Goal: Register for event/course

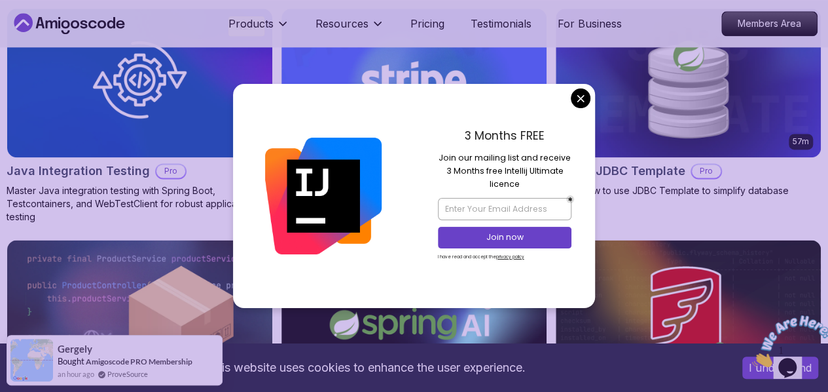
scroll to position [868, 0]
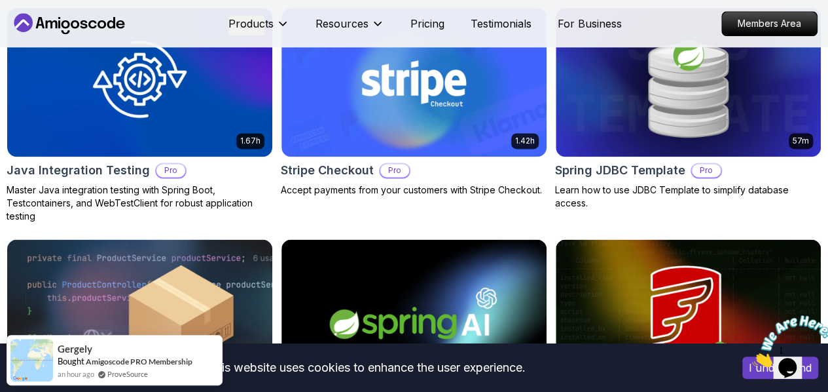
click at [579, 95] on body "This website uses cookies to enhance the user experience. I understand Products…" at bounding box center [414, 336] width 828 height 2409
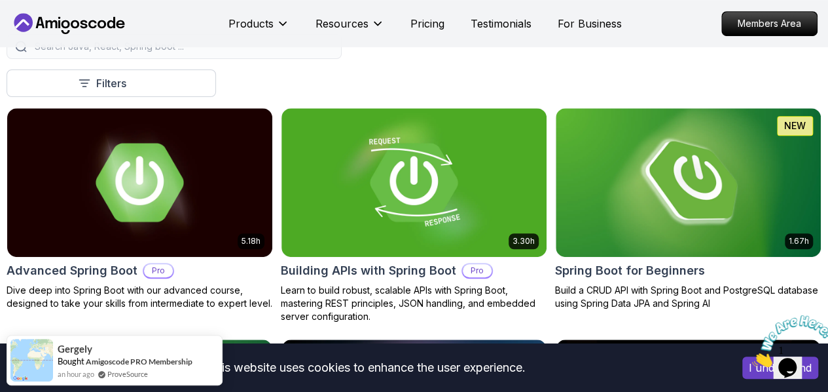
scroll to position [305, 0]
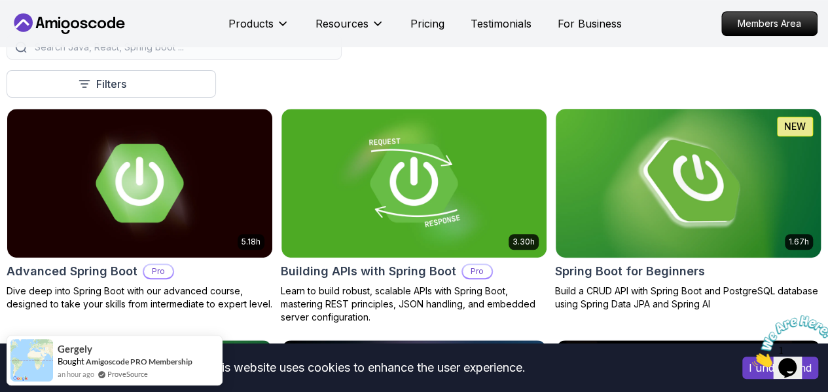
click at [728, 135] on img at bounding box center [688, 183] width 278 height 156
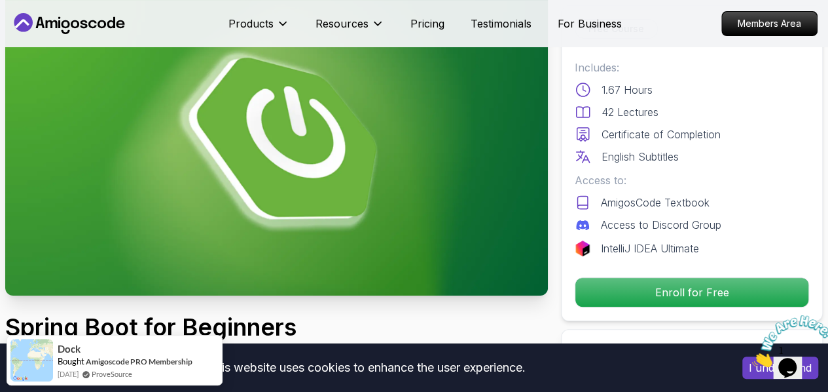
scroll to position [70, 0]
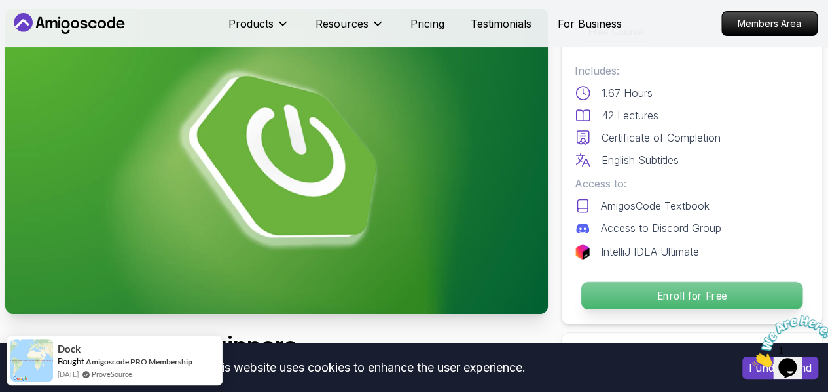
click at [612, 302] on p "Enroll for Free" at bounding box center [692, 296] width 221 height 28
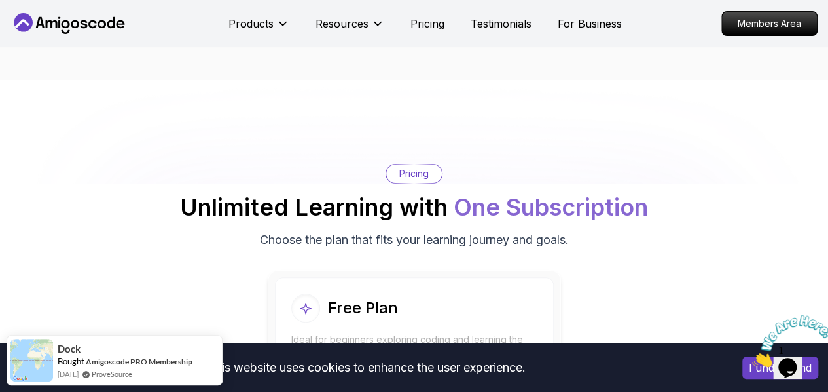
scroll to position [2629, 0]
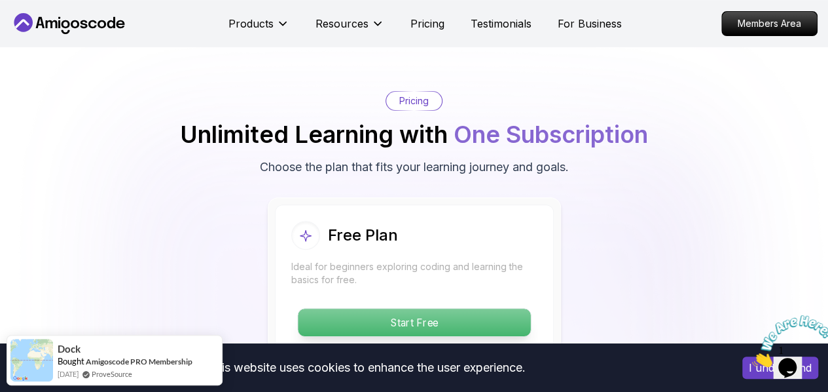
click at [461, 318] on p "Start Free" at bounding box center [414, 322] width 232 height 28
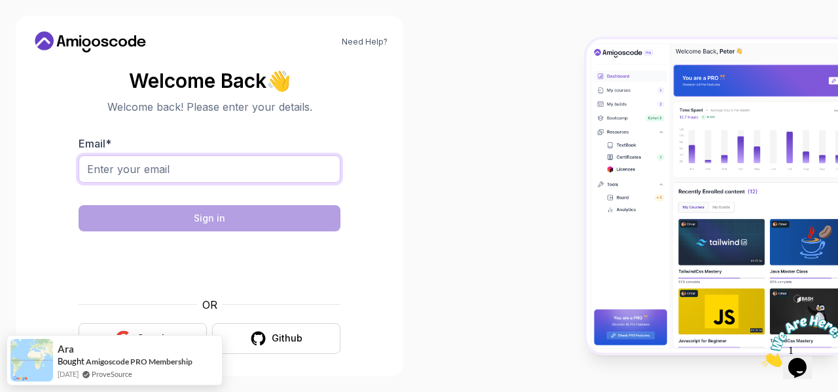
click at [180, 164] on input "Email *" at bounding box center [210, 169] width 262 height 28
type input "kisakadonald1@gmail.com"
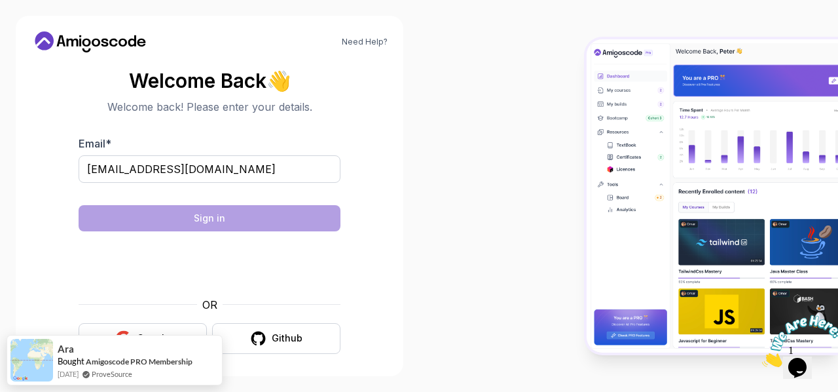
scroll to position [5, 0]
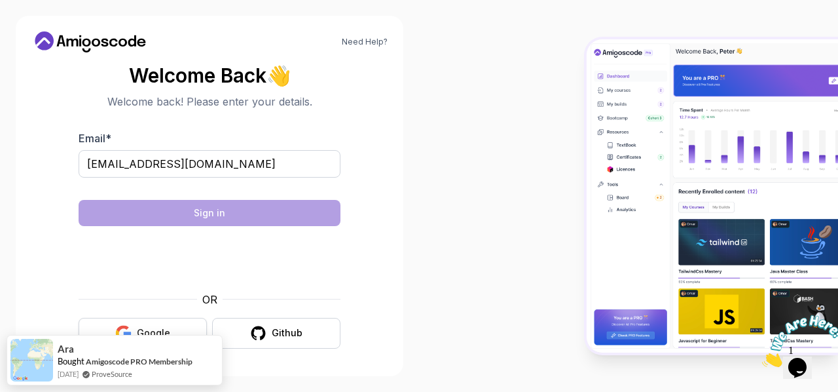
click at [172, 324] on button "Google" at bounding box center [143, 333] width 128 height 31
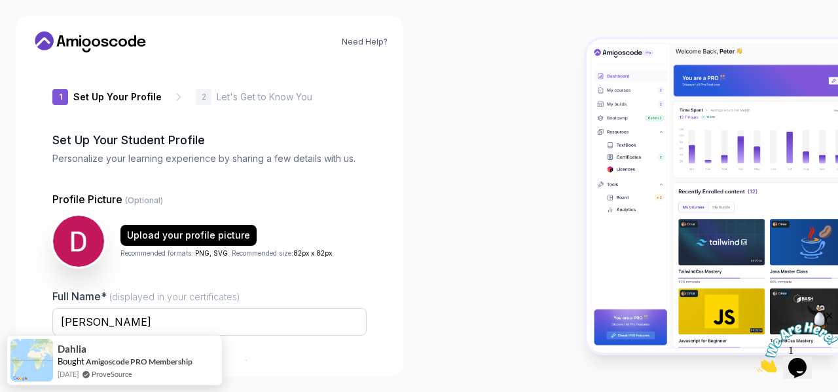
type input "charmingstag4bfaa"
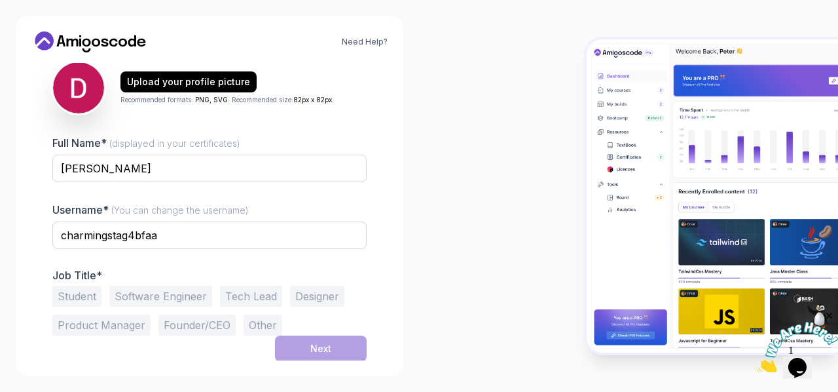
click at [76, 290] on button "Student" at bounding box center [76, 296] width 49 height 21
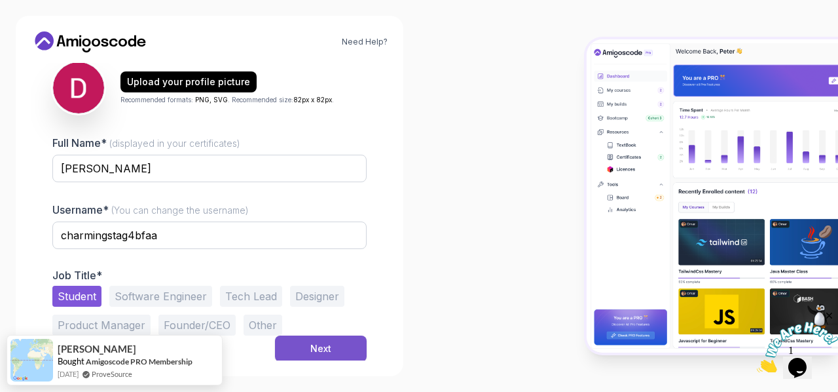
click at [307, 341] on button "Next" at bounding box center [321, 348] width 92 height 26
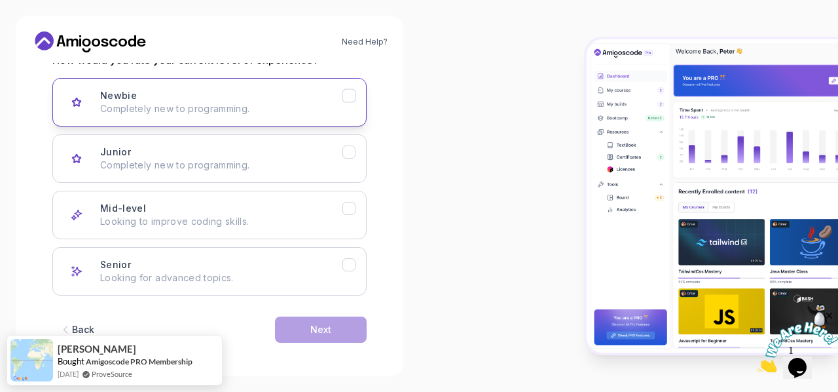
scroll to position [193, 0]
click at [270, 151] on div "Junior Completely new to programming." at bounding box center [221, 158] width 242 height 26
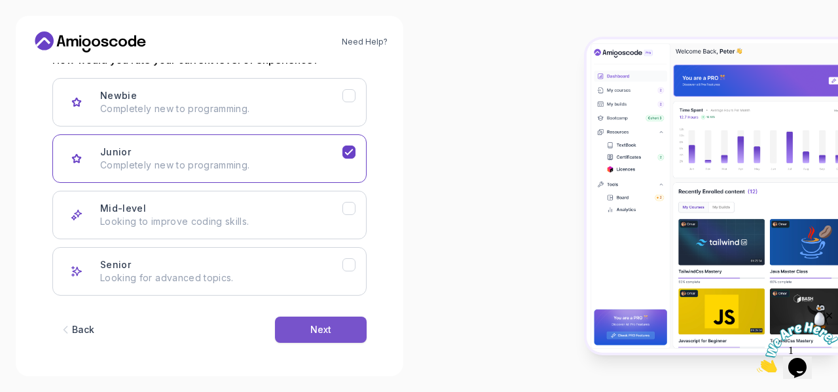
click at [313, 323] on div "Next" at bounding box center [320, 329] width 21 height 13
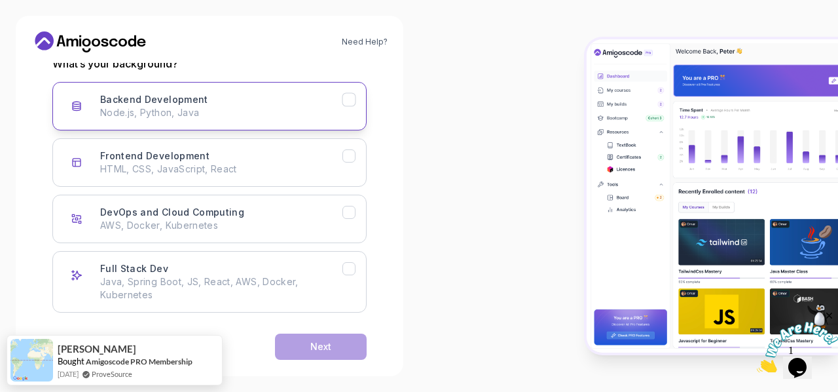
scroll to position [207, 0]
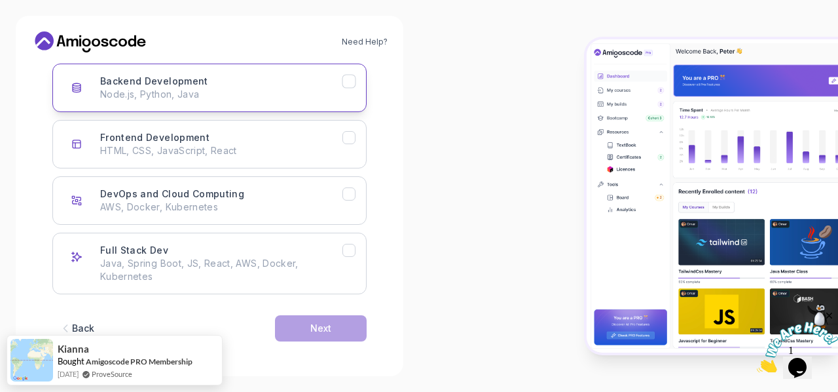
click at [259, 101] on button "Backend Development Node.js, Python, Java" at bounding box center [209, 88] width 314 height 48
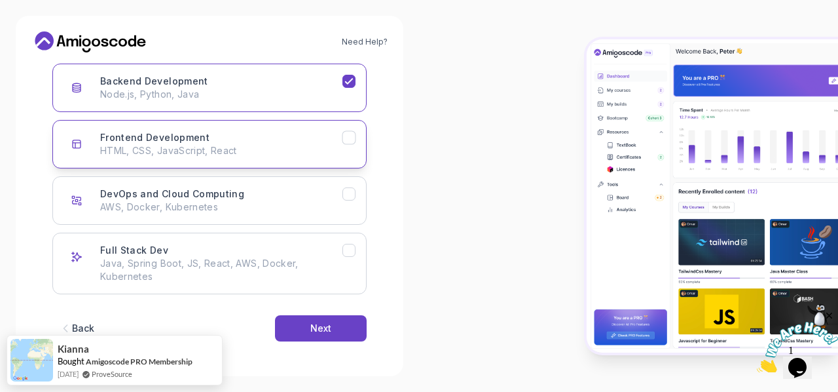
click at [257, 133] on div "Frontend Development HTML, CSS, JavaScript, React" at bounding box center [221, 144] width 242 height 26
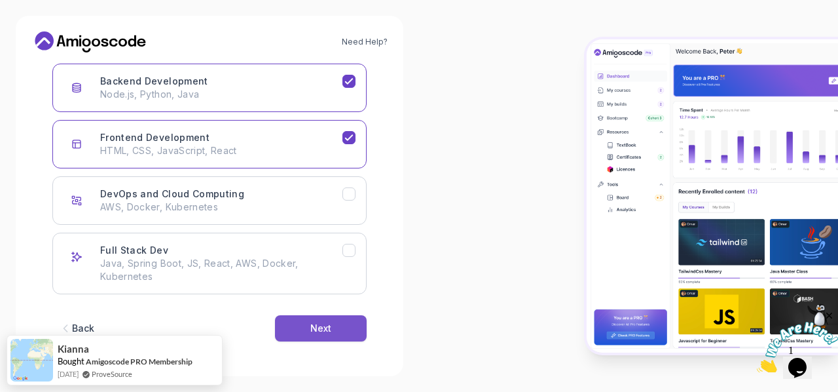
click at [300, 328] on button "Next" at bounding box center [321, 328] width 92 height 26
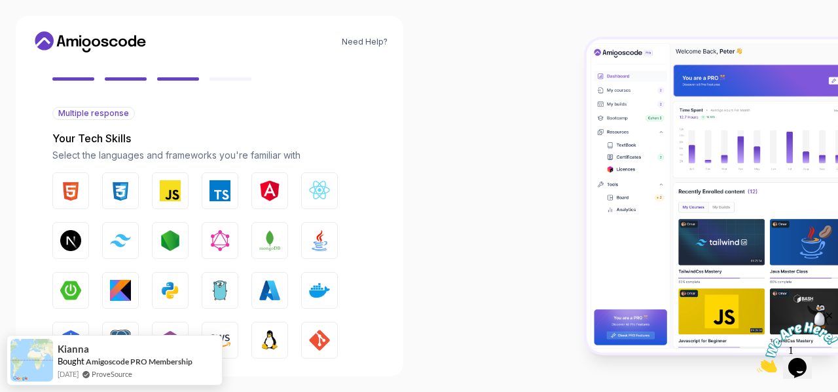
scroll to position [141, 0]
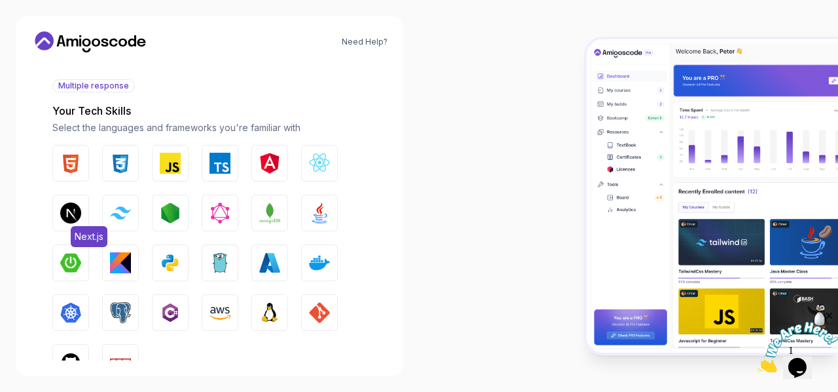
click at [75, 213] on img "button" at bounding box center [70, 212] width 21 height 21
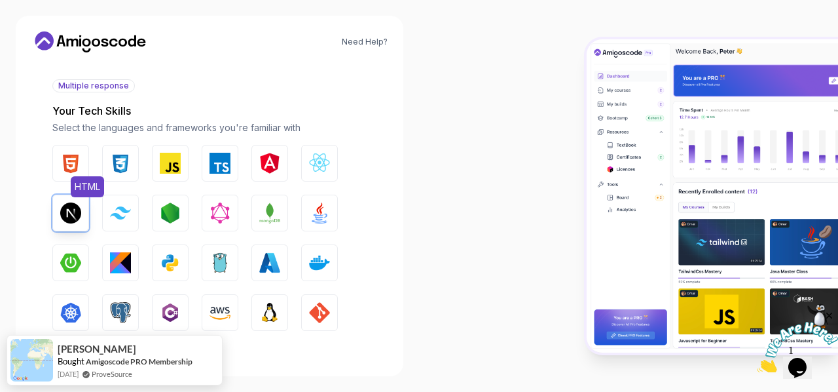
click at [75, 164] on img "button" at bounding box center [70, 163] width 21 height 21
click at [118, 163] on img "button" at bounding box center [120, 163] width 21 height 21
click at [163, 170] on img "button" at bounding box center [170, 163] width 21 height 21
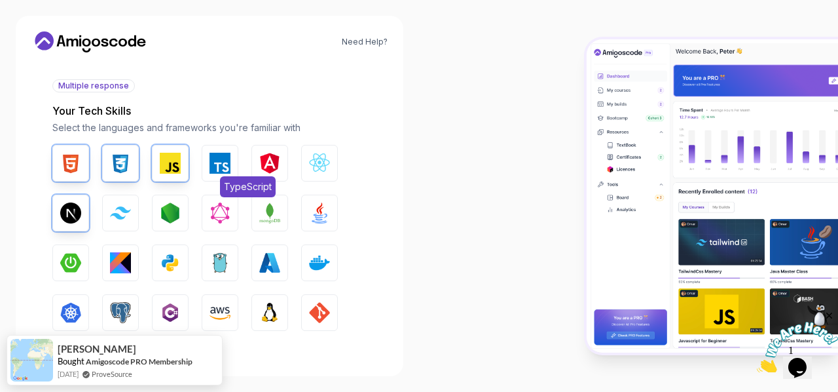
click at [223, 165] on img "button" at bounding box center [220, 163] width 21 height 21
click at [316, 168] on img "button" at bounding box center [319, 163] width 21 height 21
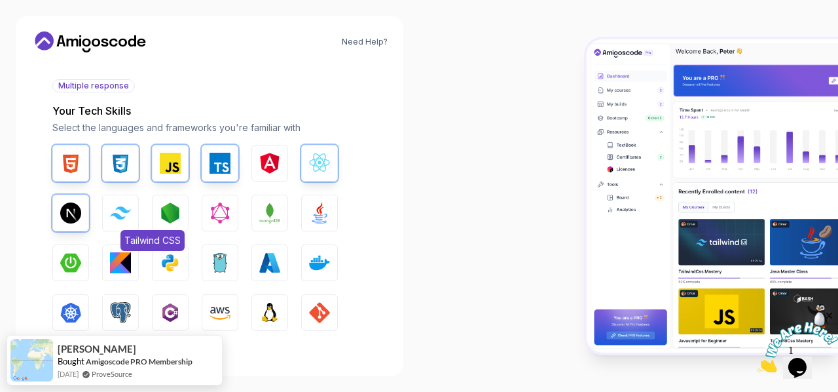
click at [135, 219] on button "Tailwind CSS" at bounding box center [120, 212] width 37 height 37
click at [161, 216] on img "button" at bounding box center [170, 212] width 21 height 21
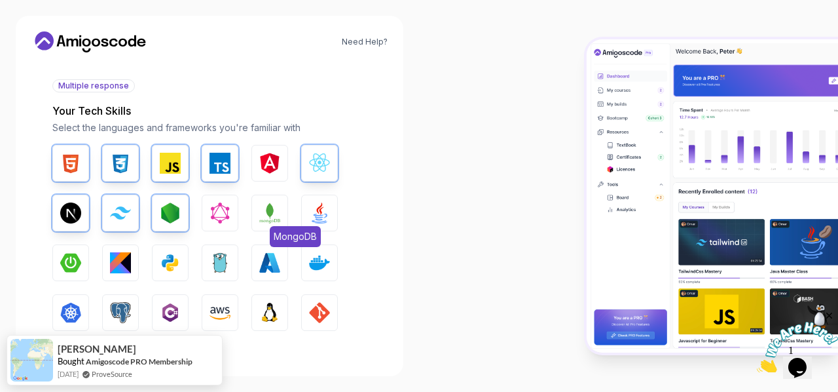
click at [268, 217] on img "button" at bounding box center [269, 212] width 21 height 21
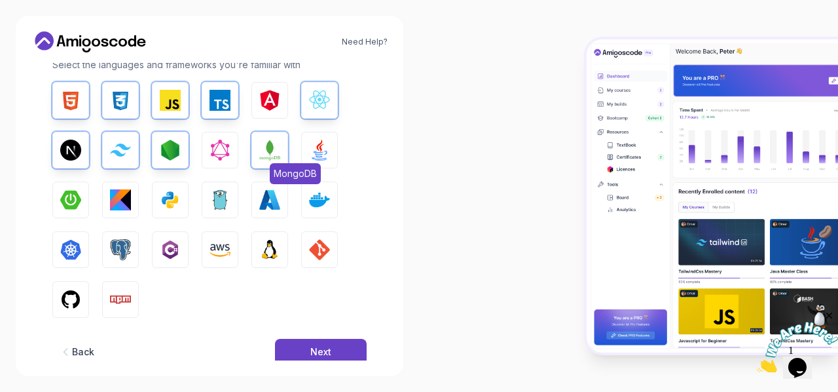
scroll to position [206, 0]
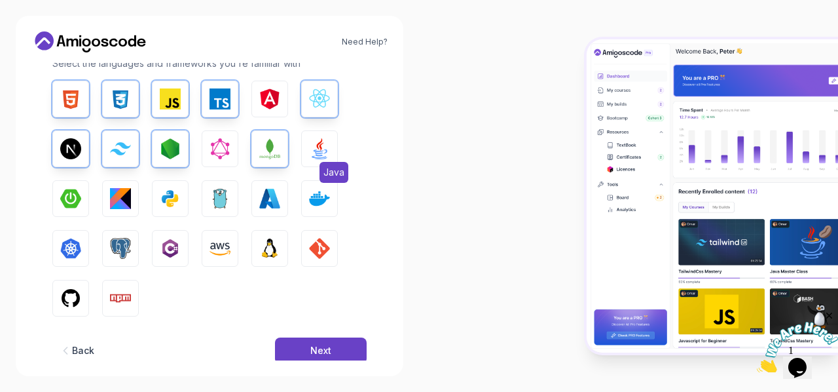
click at [329, 148] on img "button" at bounding box center [319, 148] width 21 height 21
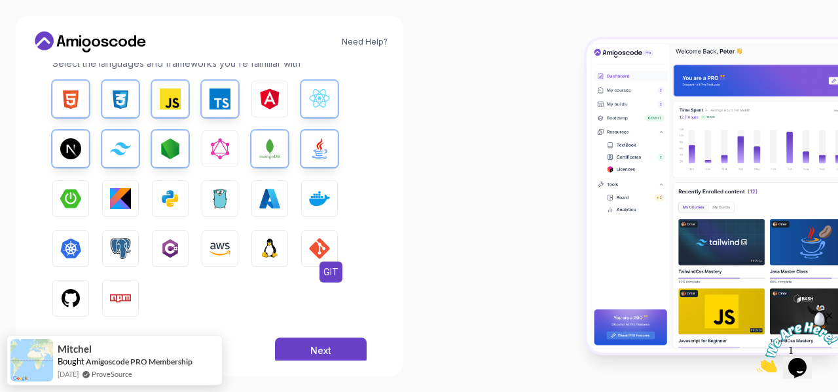
click at [325, 253] on img "button" at bounding box center [319, 248] width 21 height 21
click at [255, 247] on button "Linux" at bounding box center [269, 248] width 37 height 37
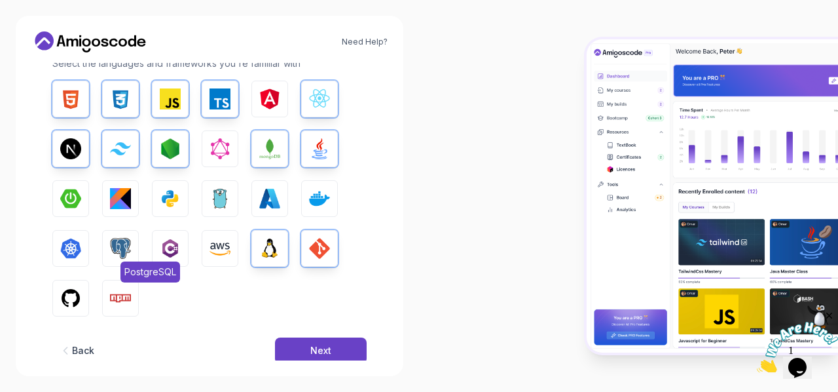
click at [128, 246] on img "button" at bounding box center [120, 248] width 21 height 21
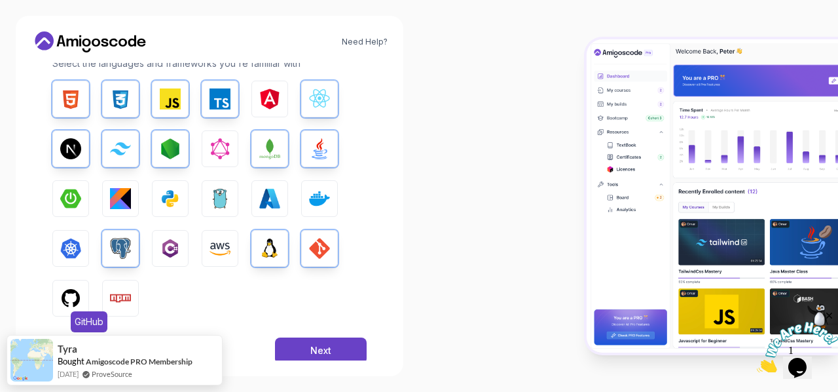
click at [83, 289] on button "GitHub" at bounding box center [70, 298] width 37 height 37
click at [109, 297] on button "Npm" at bounding box center [120, 298] width 37 height 37
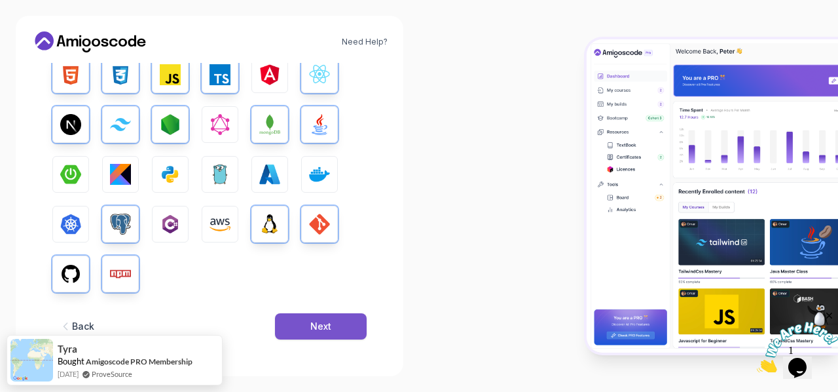
click at [324, 316] on button "Next" at bounding box center [321, 326] width 92 height 26
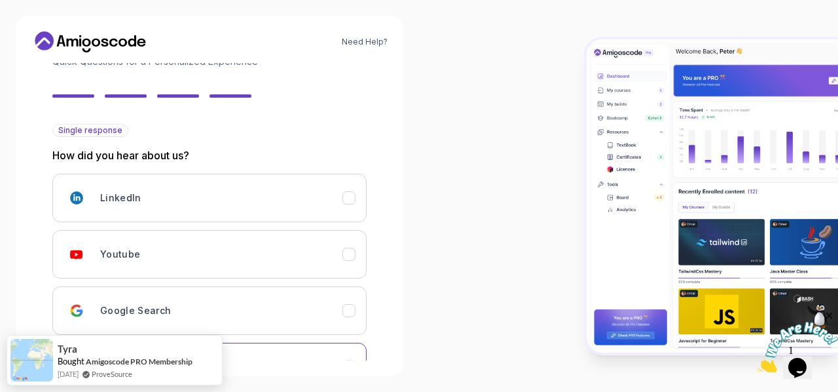
scroll to position [155, 0]
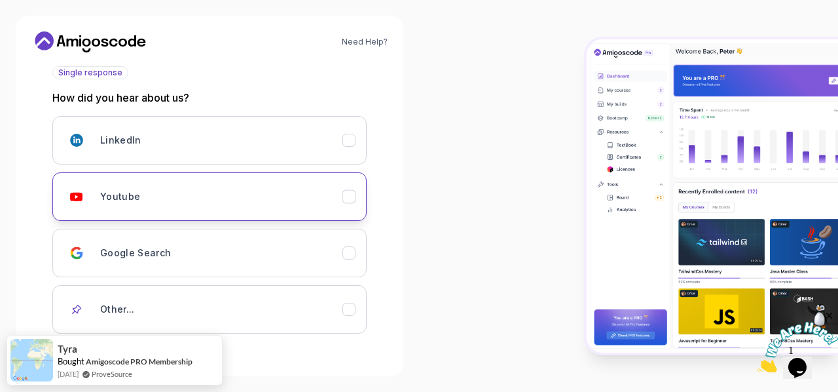
click at [320, 191] on div "Youtube" at bounding box center [221, 196] width 242 height 26
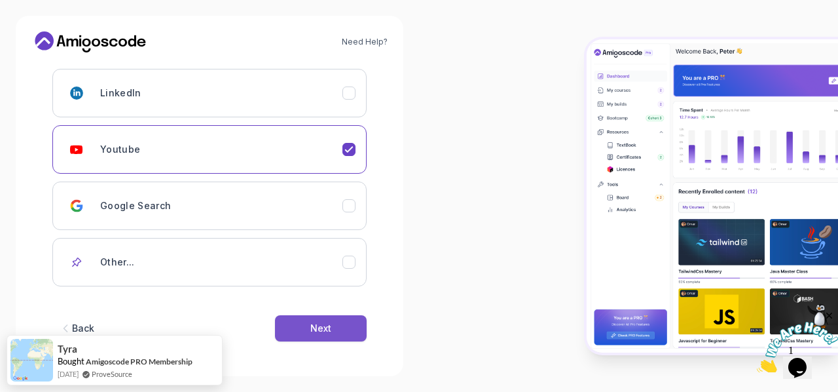
click at [320, 315] on button "Next" at bounding box center [321, 328] width 92 height 26
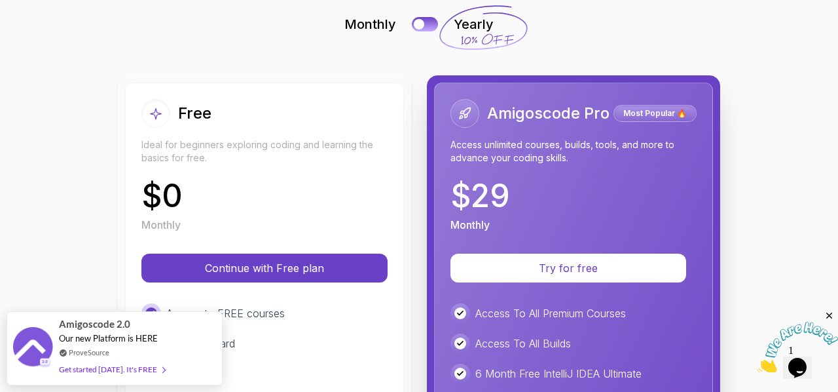
scroll to position [107, 0]
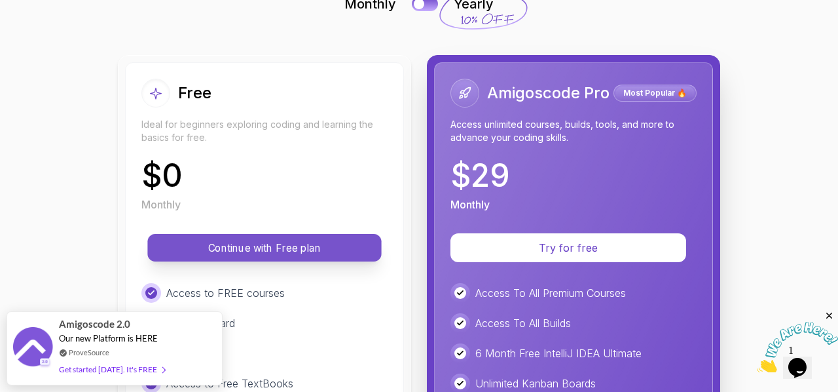
click at [316, 246] on p "Continue with Free plan" at bounding box center [264, 247] width 204 height 15
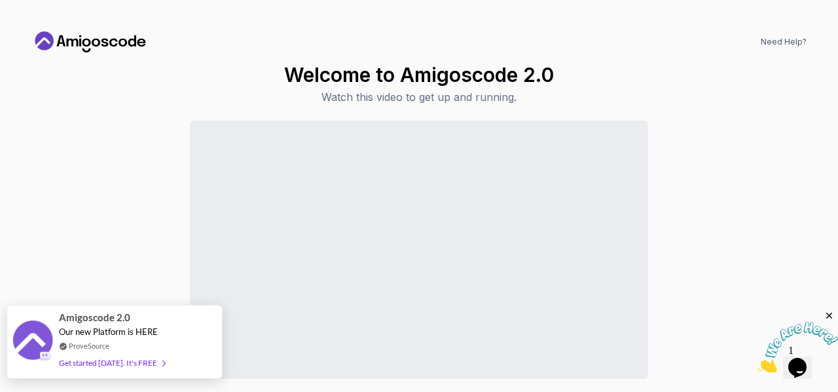
click at [173, 362] on div "Amigoscode 2.0 Our new Platform is HERE ProveSource Get started today. It's FREE" at bounding box center [115, 342] width 216 height 74
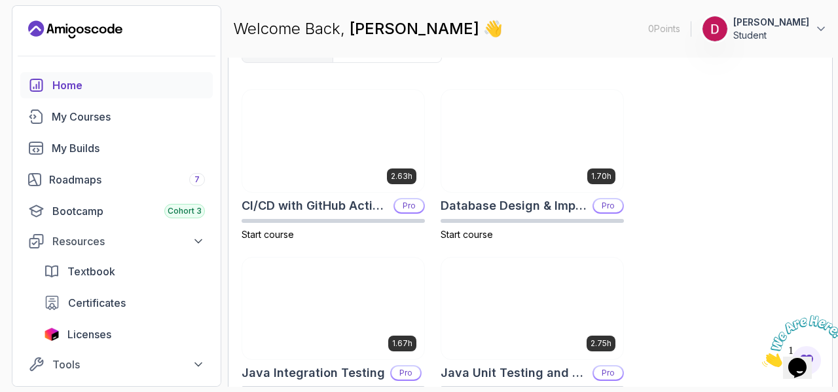
scroll to position [385, 0]
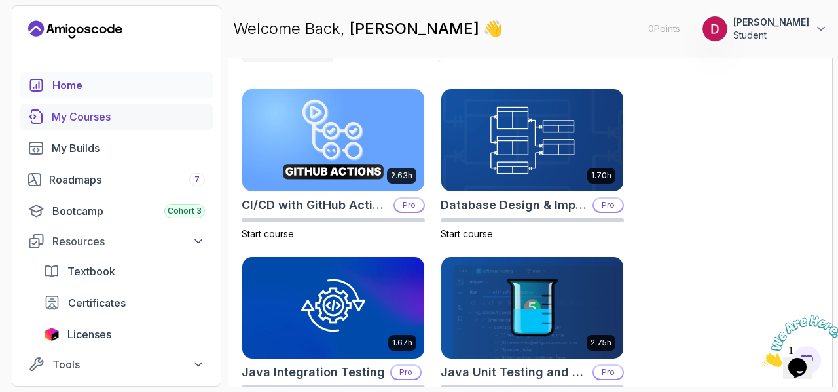
click at [83, 124] on div "My Courses" at bounding box center [128, 117] width 153 height 16
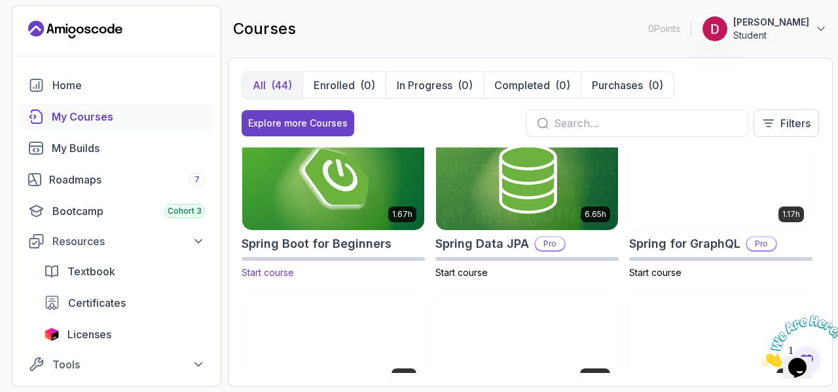
scroll to position [1960, 0]
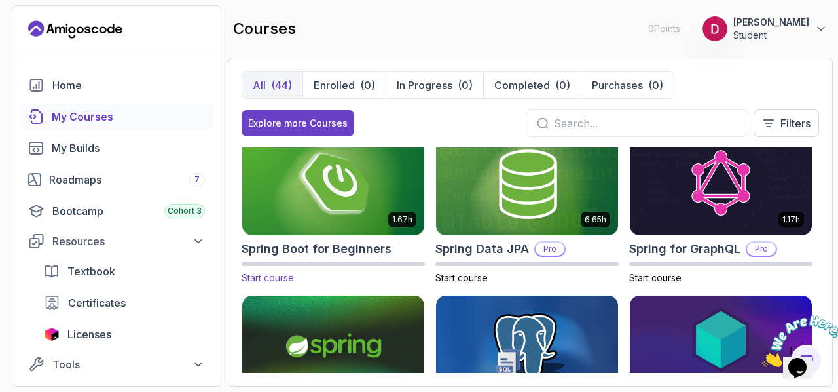
click at [318, 194] on img at bounding box center [333, 183] width 191 height 107
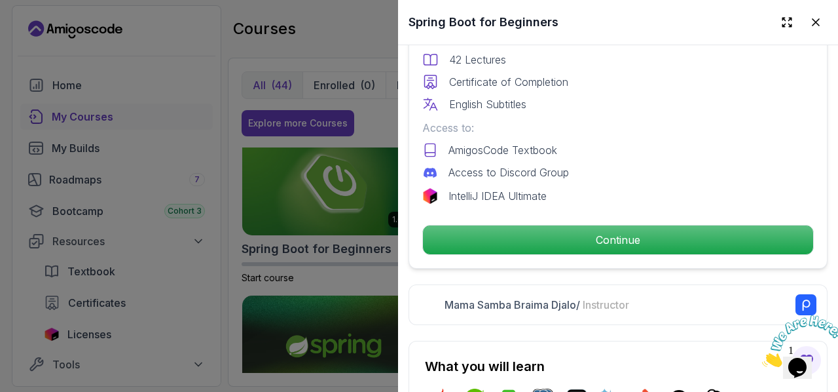
scroll to position [402, 0]
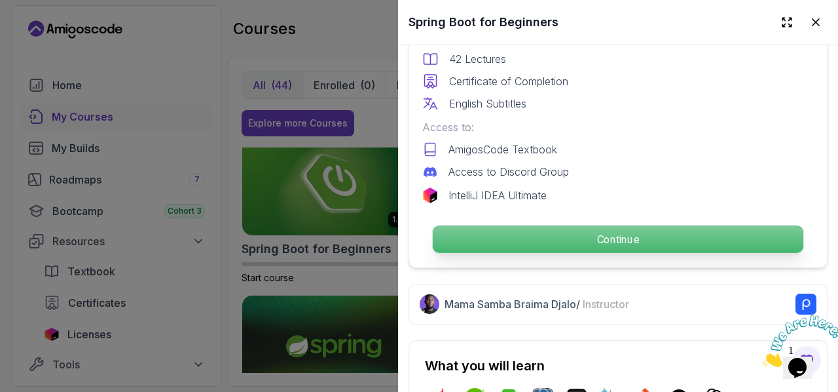
click at [547, 232] on p "Continue" at bounding box center [618, 239] width 371 height 28
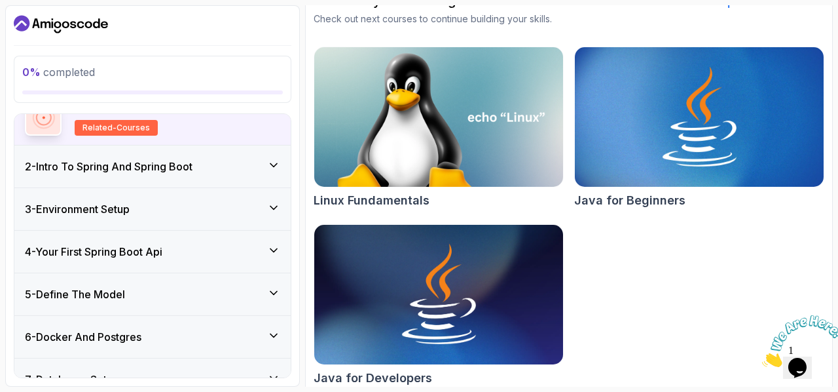
scroll to position [122, 0]
click at [208, 174] on div "2 - Intro To Spring And Spring Boot" at bounding box center [152, 166] width 276 height 42
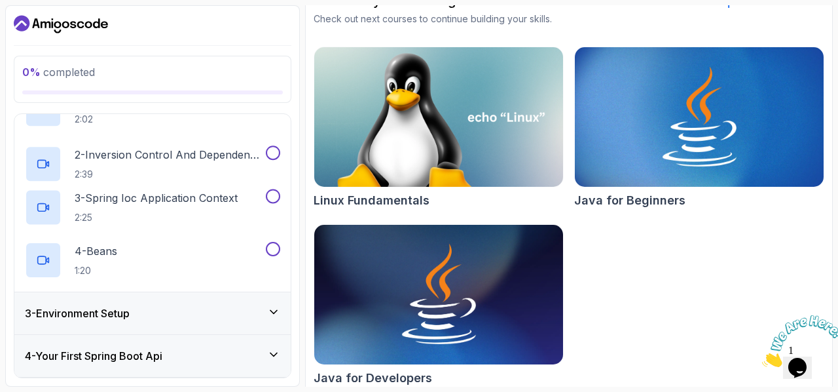
scroll to position [83, 0]
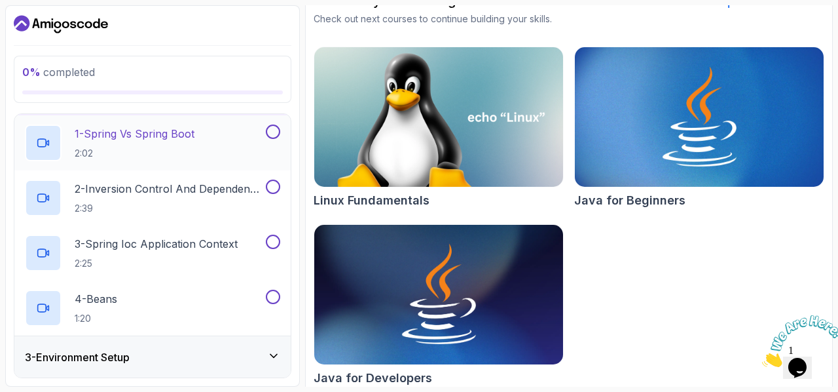
click at [178, 134] on p "1 - Spring Vs Spring Boot" at bounding box center [135, 134] width 120 height 16
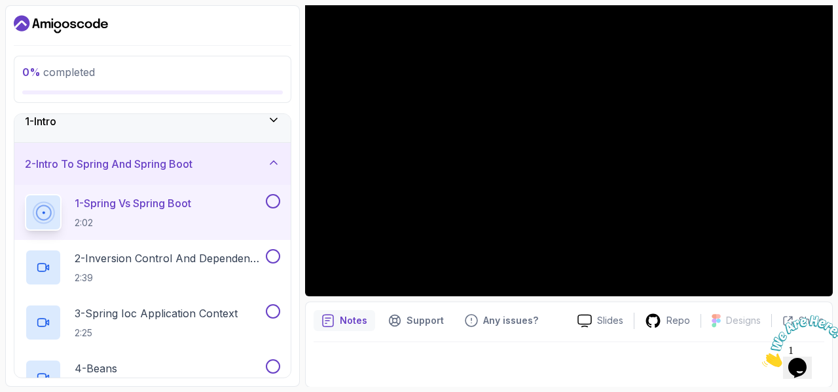
scroll to position [12, 0]
